Goal: Navigation & Orientation: Go to known website

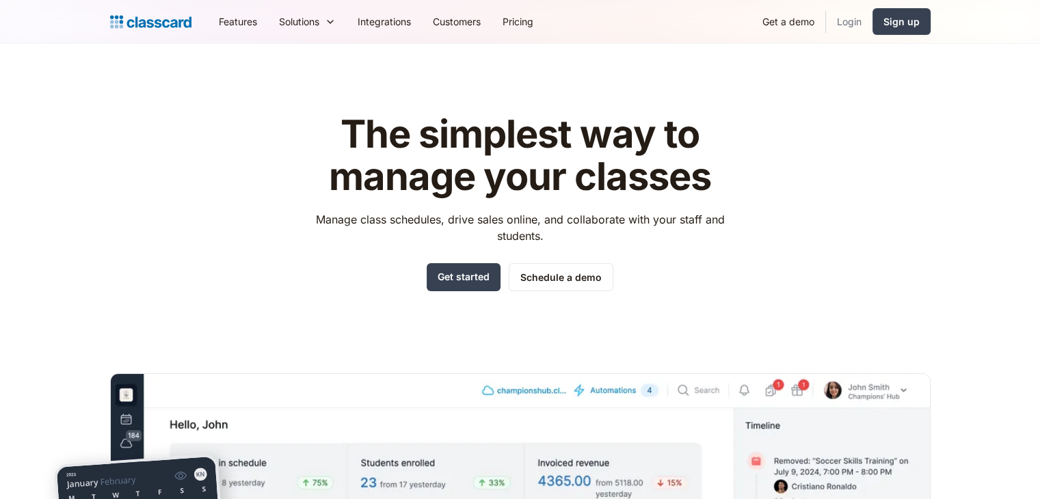
click at [855, 30] on link "Login" at bounding box center [849, 21] width 46 height 31
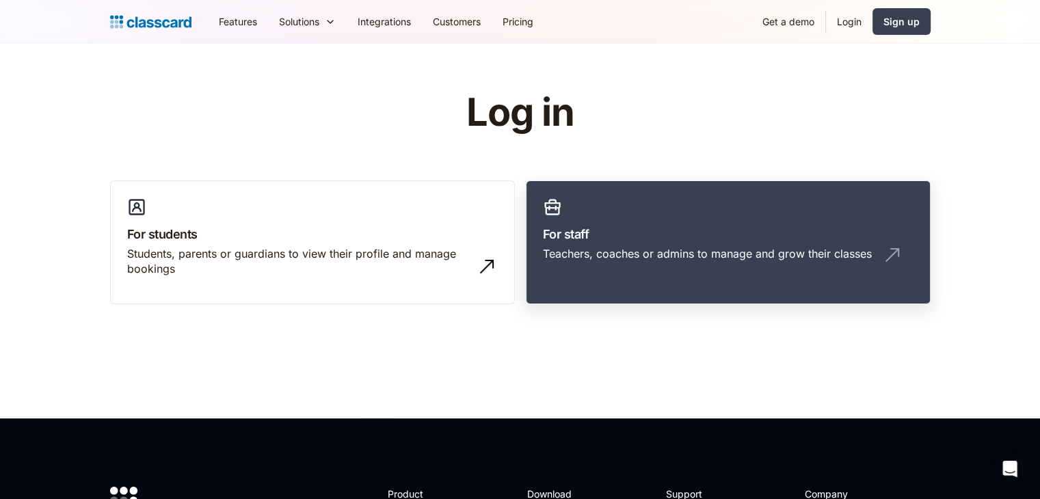
click at [580, 246] on div "Teachers, coaches or admins to manage and grow their classes" at bounding box center [707, 253] width 329 height 15
